Goal: Transaction & Acquisition: Purchase product/service

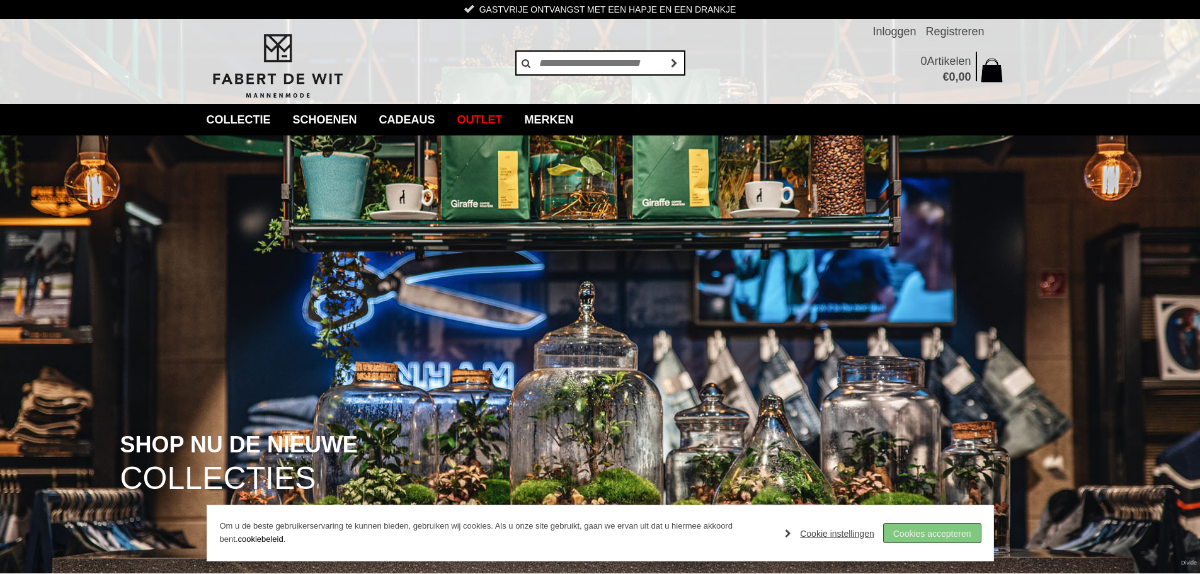
click at [939, 530] on link "Cookies accepteren" at bounding box center [932, 533] width 97 height 19
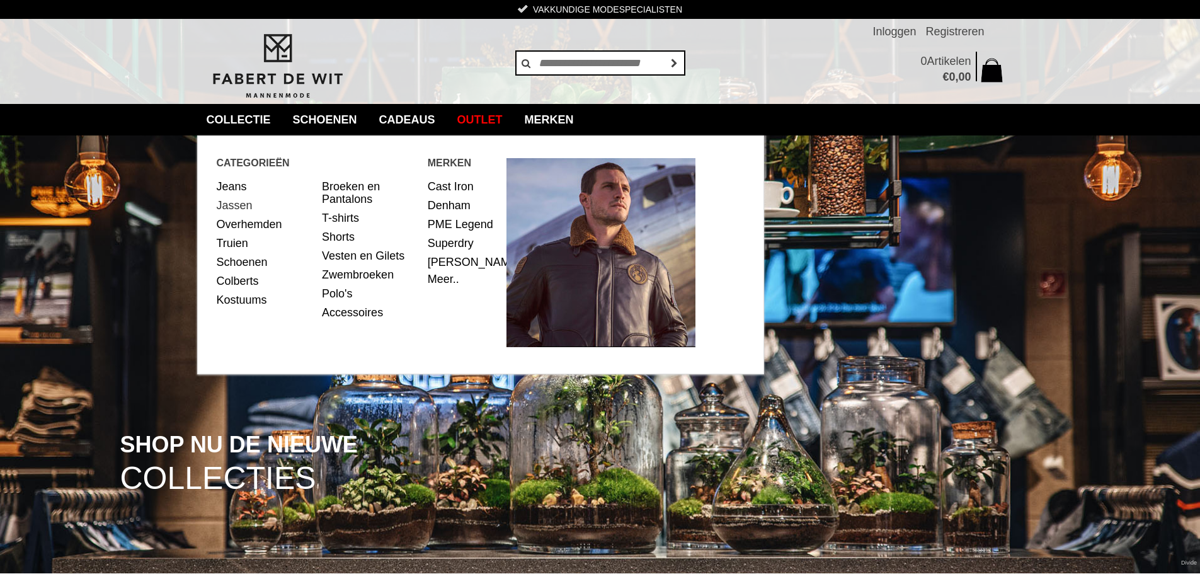
click at [224, 200] on link "Jassen" at bounding box center [265, 205] width 96 height 19
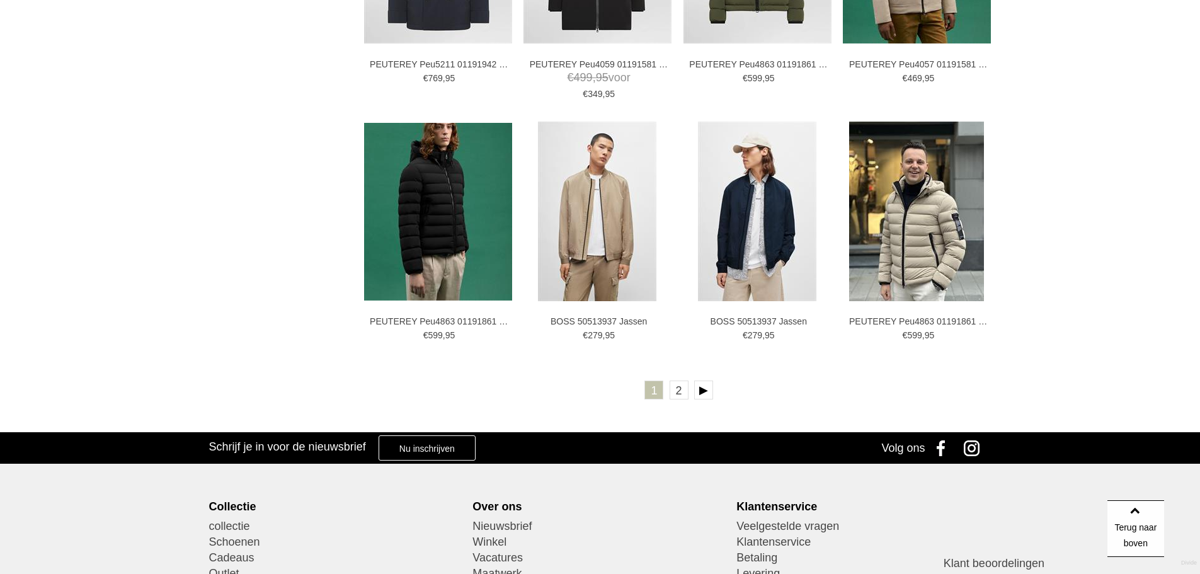
scroll to position [2205, 0]
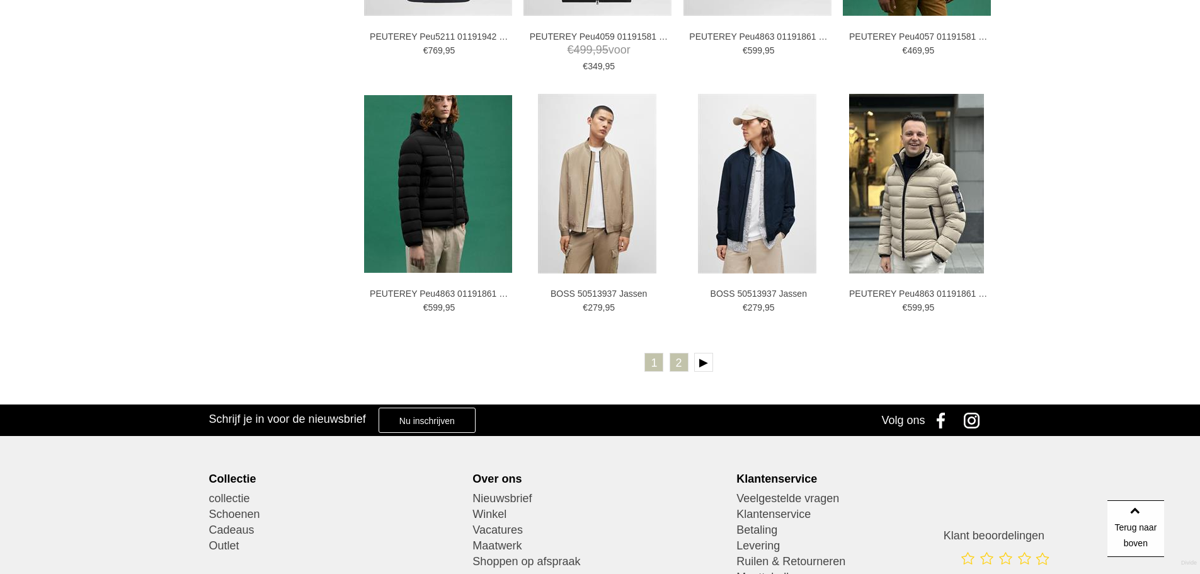
click at [674, 360] on link "2" at bounding box center [679, 362] width 19 height 19
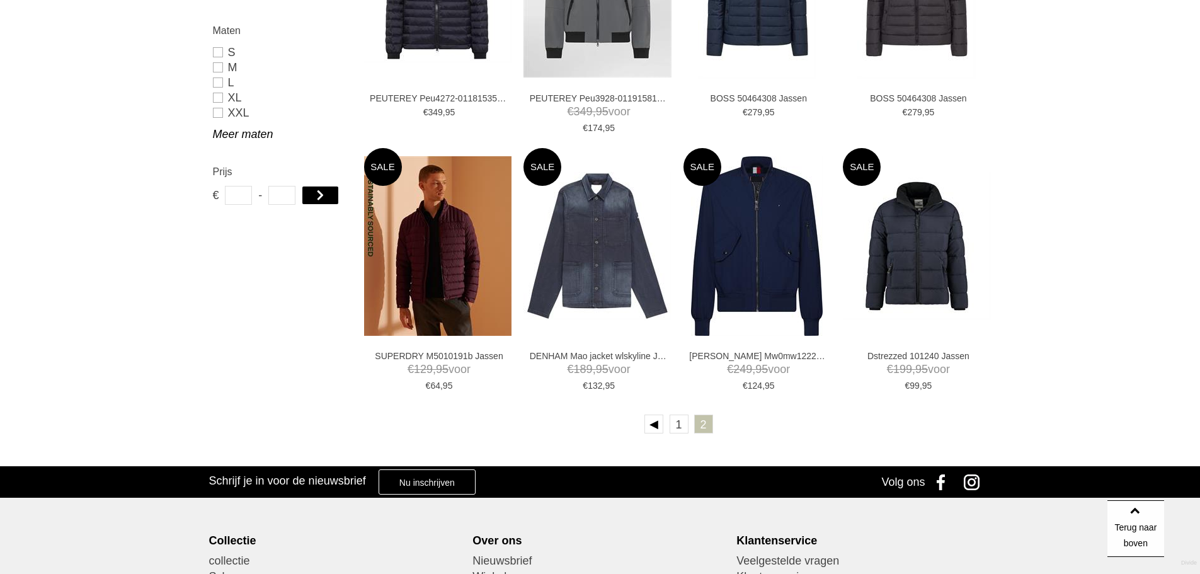
scroll to position [630, 0]
